Goal: Task Accomplishment & Management: Manage account settings

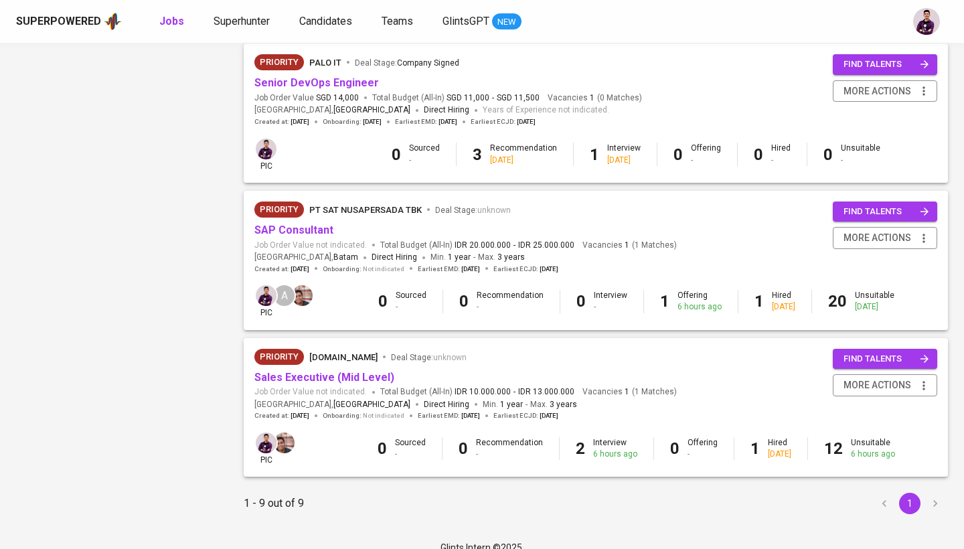
scroll to position [1035, 0]
click at [377, 371] on link "Sales Executive (Mid Level)" at bounding box center [324, 377] width 140 height 13
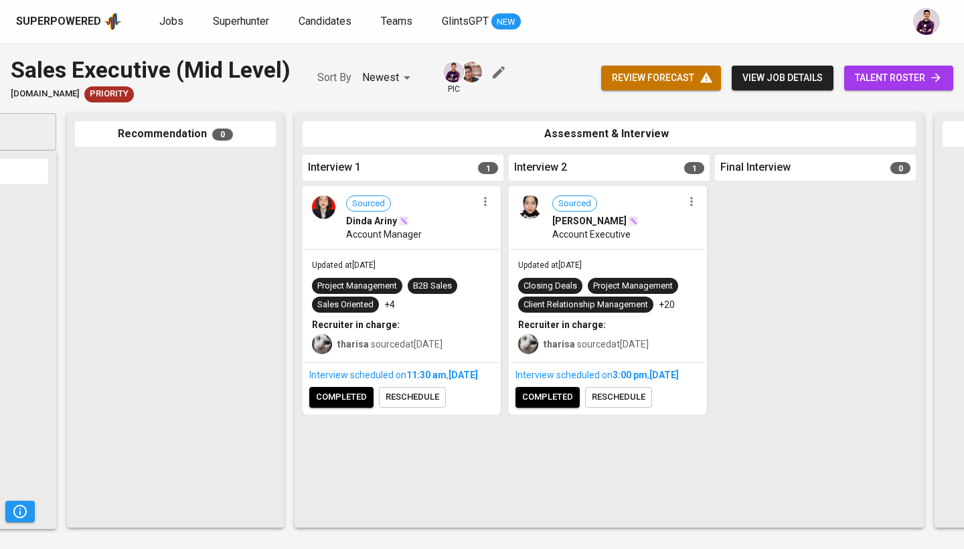
scroll to position [0, 232]
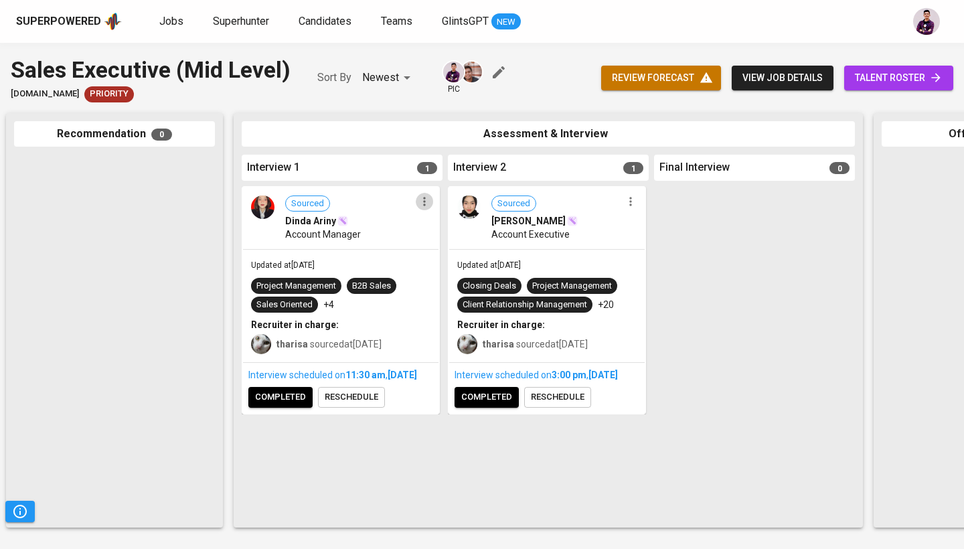
click at [427, 205] on icon "button" at bounding box center [424, 201] width 13 height 13
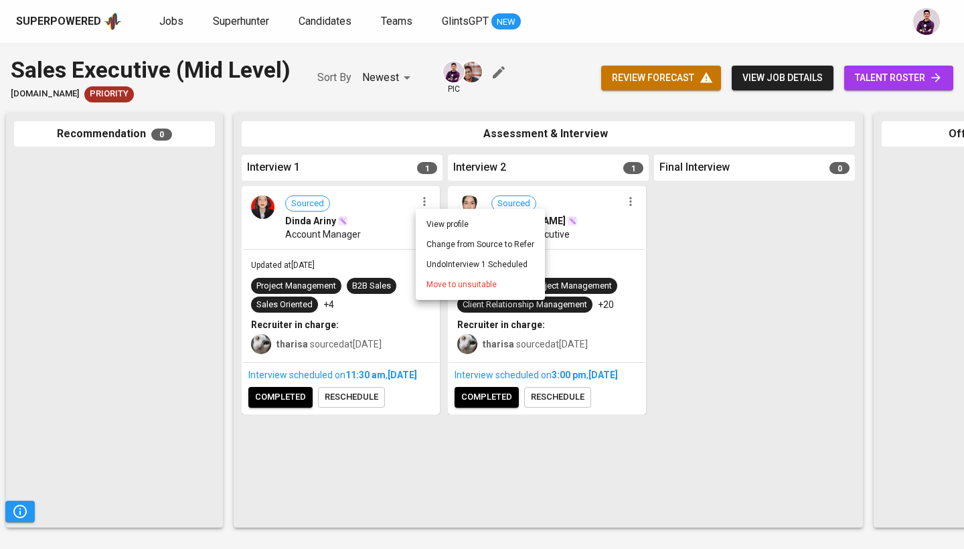
click at [443, 285] on span "Move to unsuitable" at bounding box center [461, 284] width 70 height 12
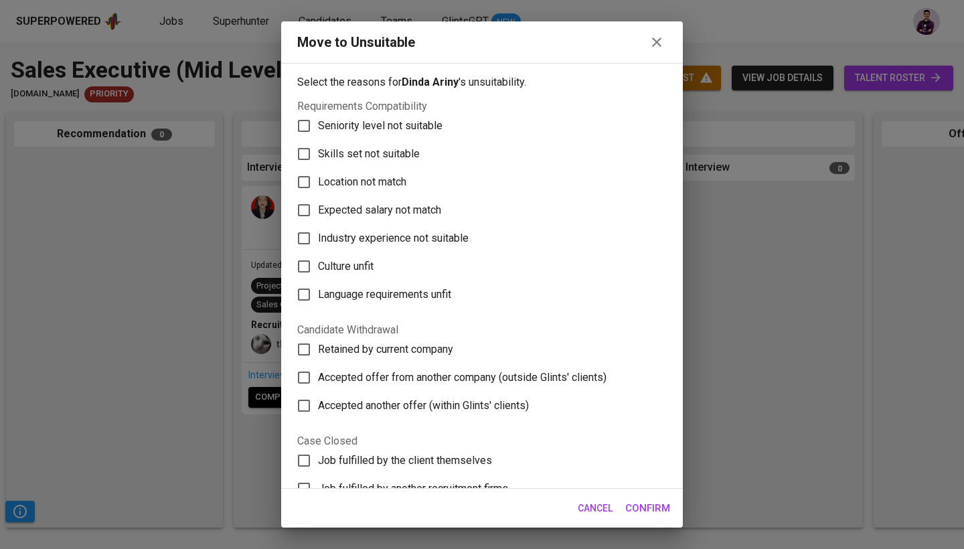
click at [392, 152] on span "Skills set not suitable" at bounding box center [369, 154] width 102 height 16
click at [318, 152] on input "Skills set not suitable" at bounding box center [304, 154] width 28 height 28
checkbox input "true"
click at [653, 508] on span "Confirm" at bounding box center [647, 507] width 45 height 17
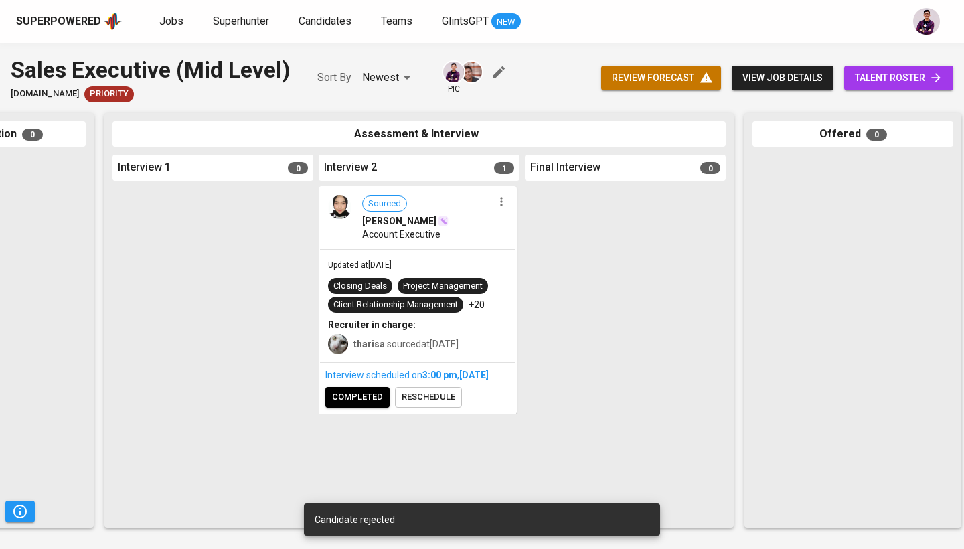
scroll to position [0, 388]
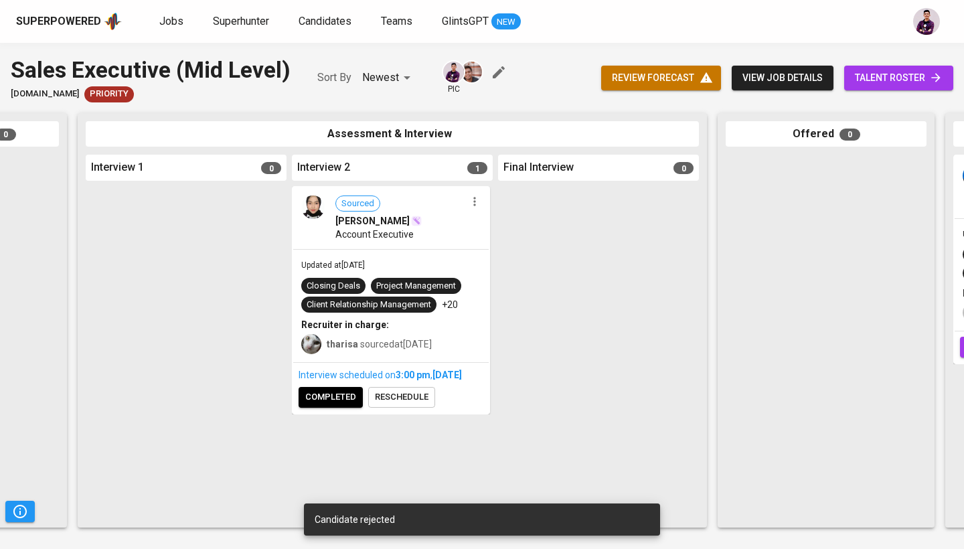
click at [895, 76] on span "talent roster" at bounding box center [899, 78] width 88 height 17
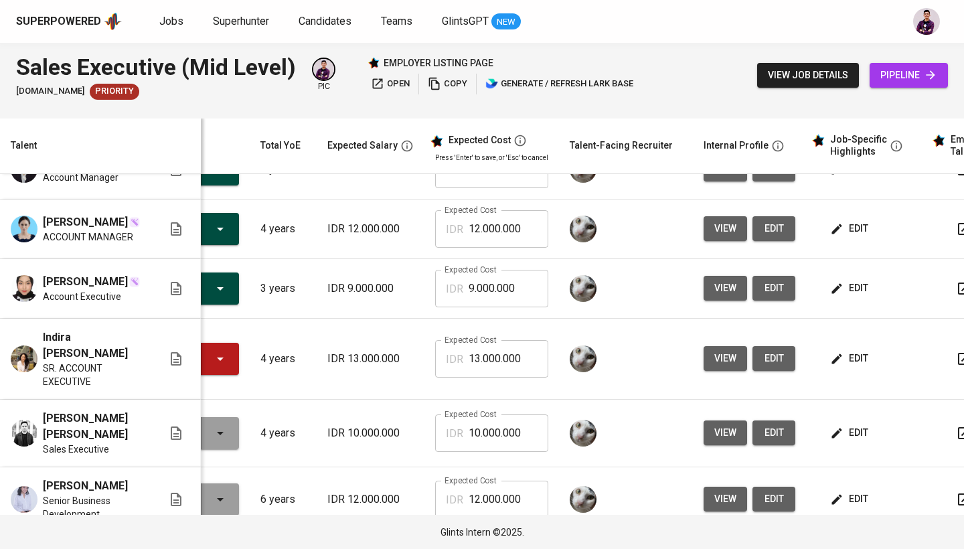
scroll to position [0, 100]
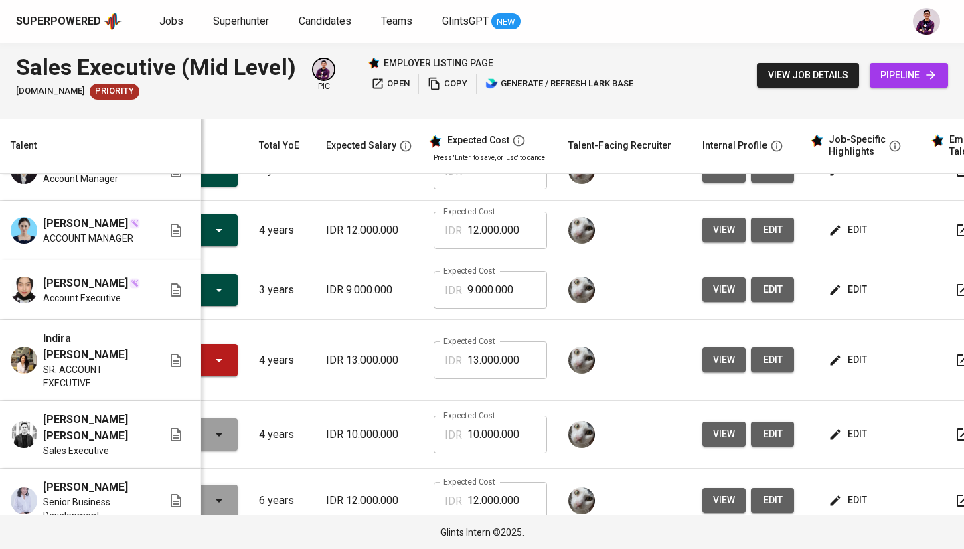
click at [854, 289] on span "edit" at bounding box center [848, 289] width 35 height 17
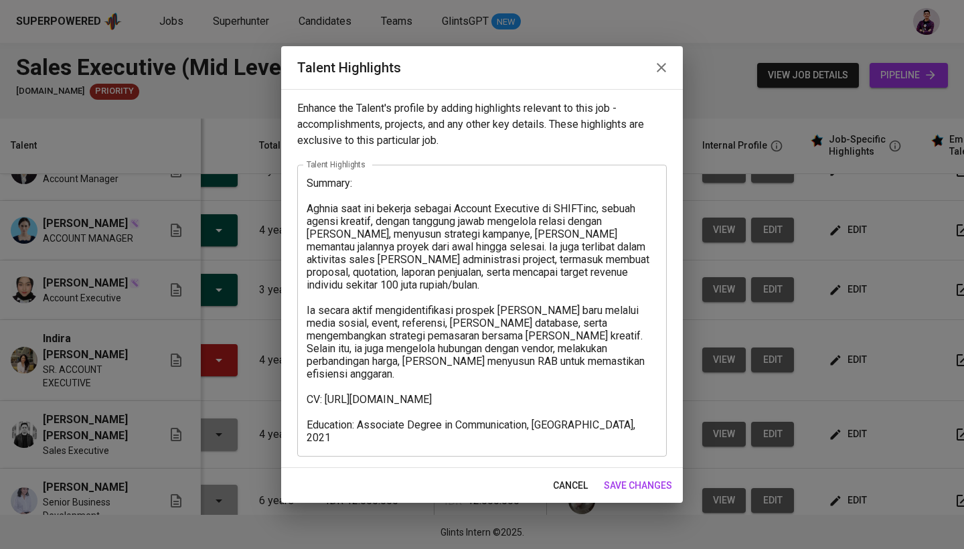
click at [658, 62] on icon "button" at bounding box center [661, 68] width 16 height 16
